Goal: Task Accomplishment & Management: Use online tool/utility

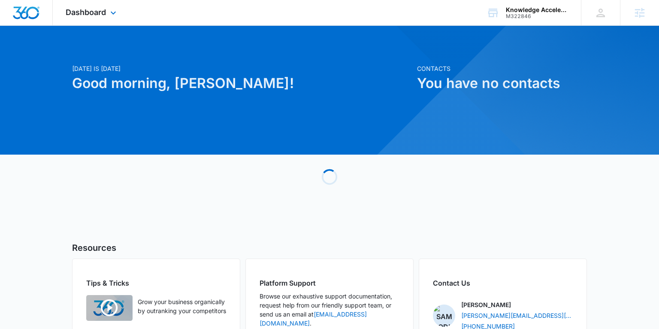
click at [107, 12] on div "Dashboard Apps Reputation Forms CRM Email Social Payments POS Content Ads Intel…" at bounding box center [92, 12] width 79 height 25
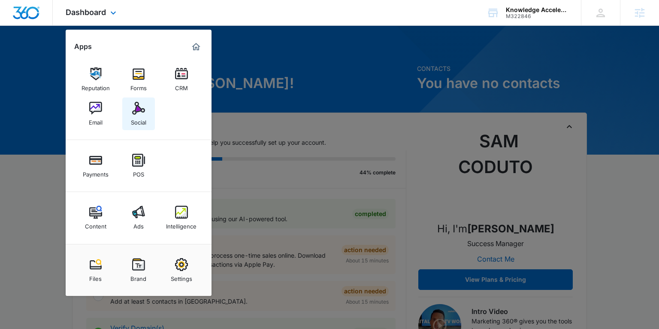
click at [140, 121] on div "Social" at bounding box center [138, 120] width 15 height 11
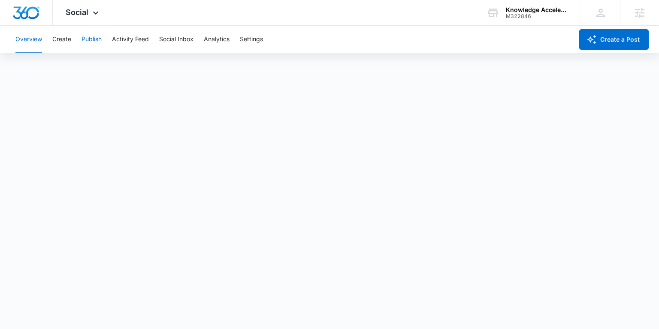
click at [95, 38] on button "Publish" at bounding box center [92, 39] width 20 height 27
click at [59, 39] on button "Create" at bounding box center [61, 39] width 19 height 27
